Goal: Information Seeking & Learning: Learn about a topic

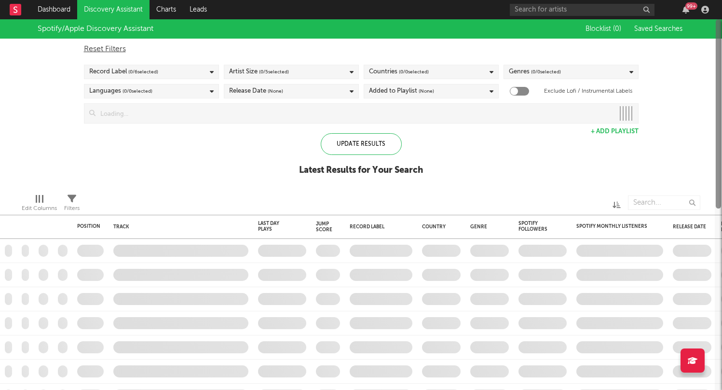
checkbox input "true"
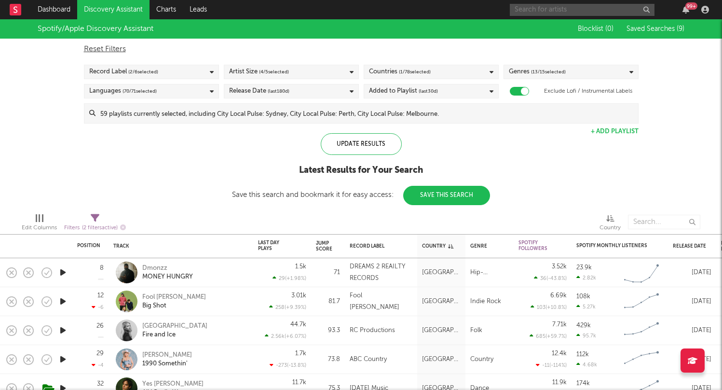
click at [523, 10] on input "text" at bounding box center [582, 10] width 145 height 12
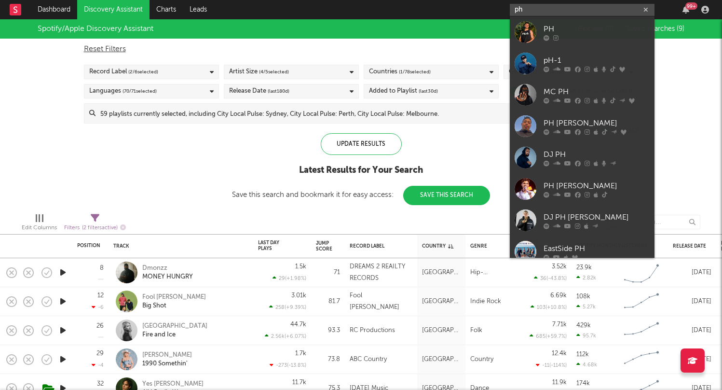
paste input "Psychic Fever"
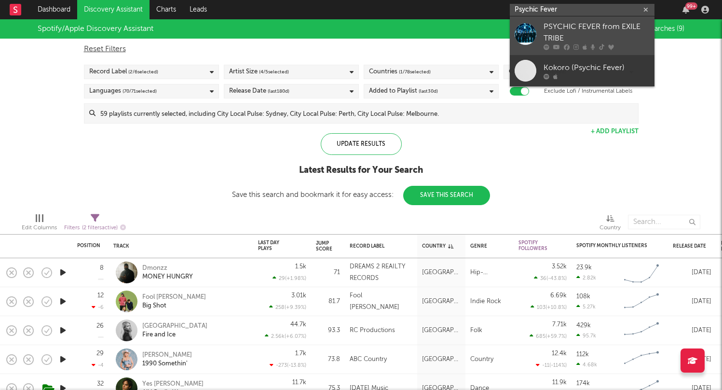
type input "Psychic Fever"
click at [590, 35] on div "PSYCHIC FEVER from EXILE TRIBE" at bounding box center [597, 32] width 106 height 23
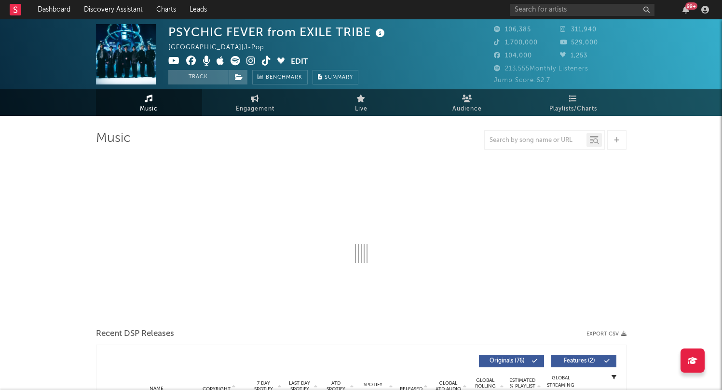
select select "6m"
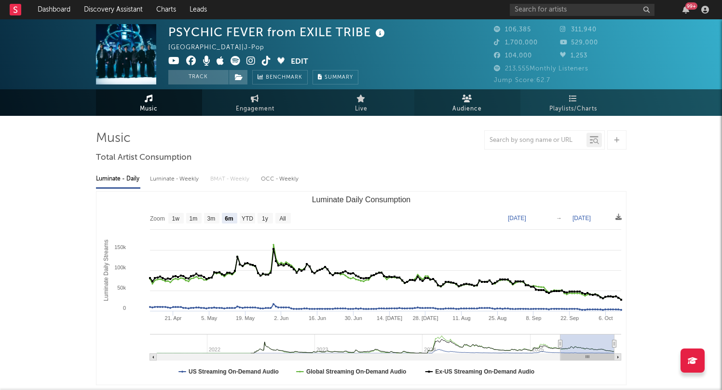
click at [471, 104] on span "Audience" at bounding box center [467, 109] width 29 height 12
